Goal: Learn about a topic

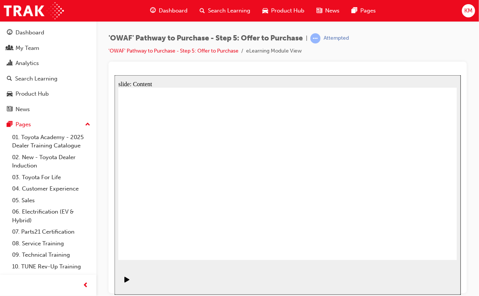
drag, startPoint x: 432, startPoint y: 252, endPoint x: 435, endPoint y: 244, distance: 8.4
